Goal: Task Accomplishment & Management: Use online tool/utility

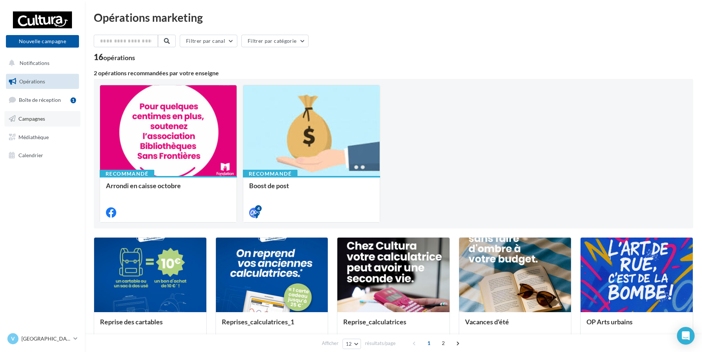
click at [37, 124] on link "Campagnes" at bounding box center [42, 119] width 76 height 16
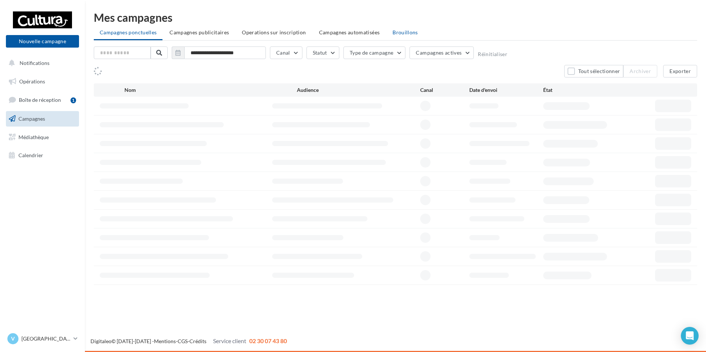
click at [392, 33] on span "Brouillons" at bounding box center [404, 32] width 25 height 6
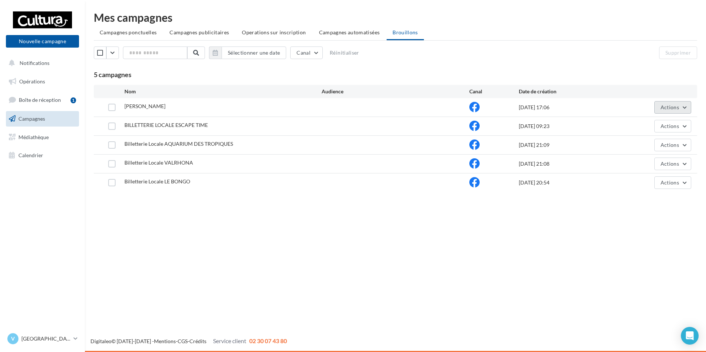
click at [677, 106] on span "Actions" at bounding box center [669, 107] width 18 height 6
click at [659, 123] on button "Editer" at bounding box center [654, 124] width 74 height 19
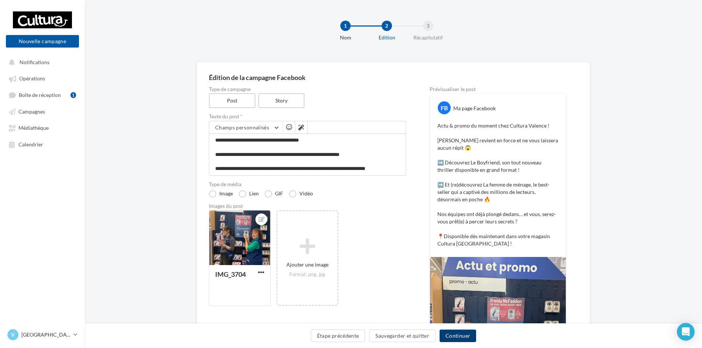
click at [471, 337] on button "Continuer" at bounding box center [458, 336] width 37 height 13
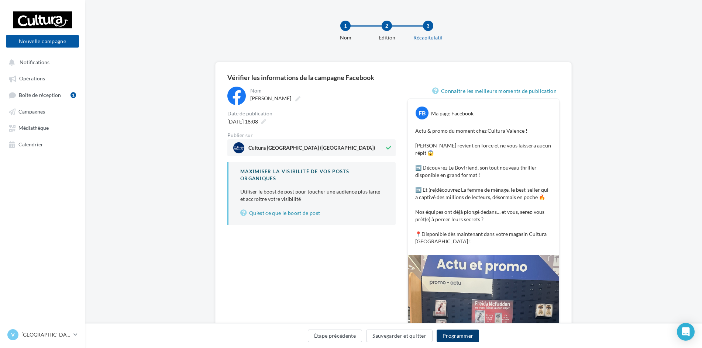
click at [460, 334] on button "Programmer" at bounding box center [458, 336] width 43 height 13
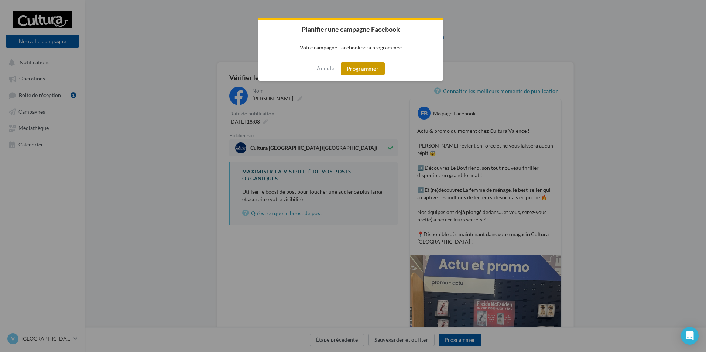
click at [363, 71] on button "Programmer" at bounding box center [363, 68] width 44 height 13
